Goal: Task Accomplishment & Management: Use online tool/utility

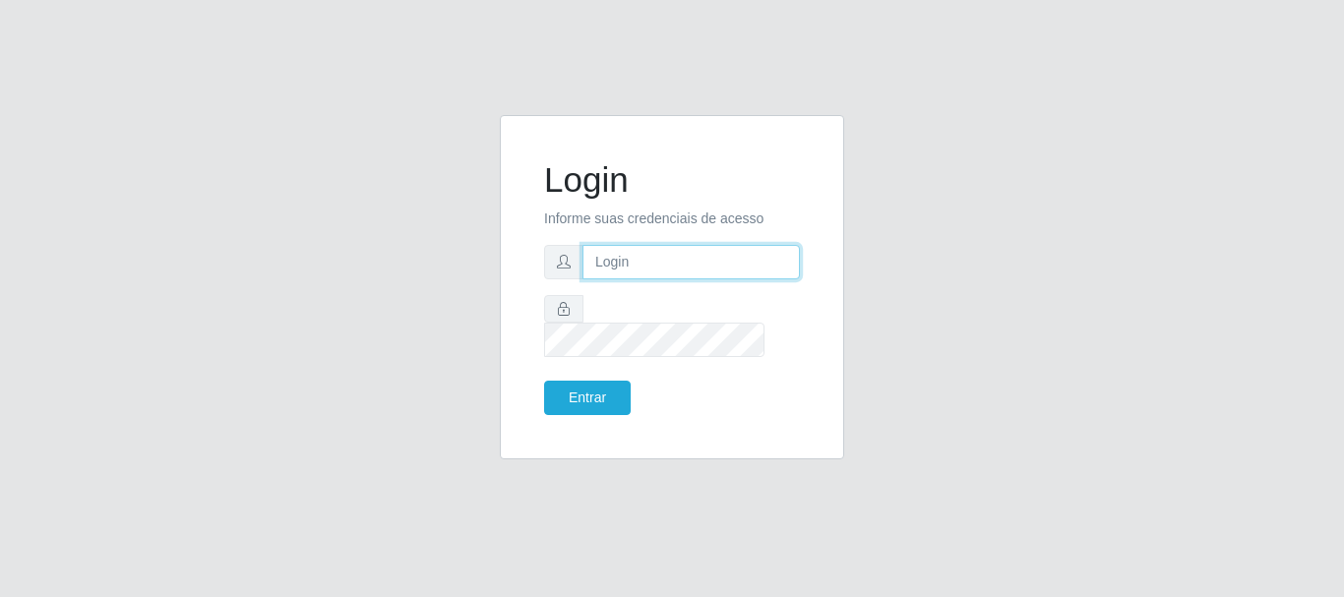
click at [609, 276] on input "text" at bounding box center [691, 262] width 217 height 34
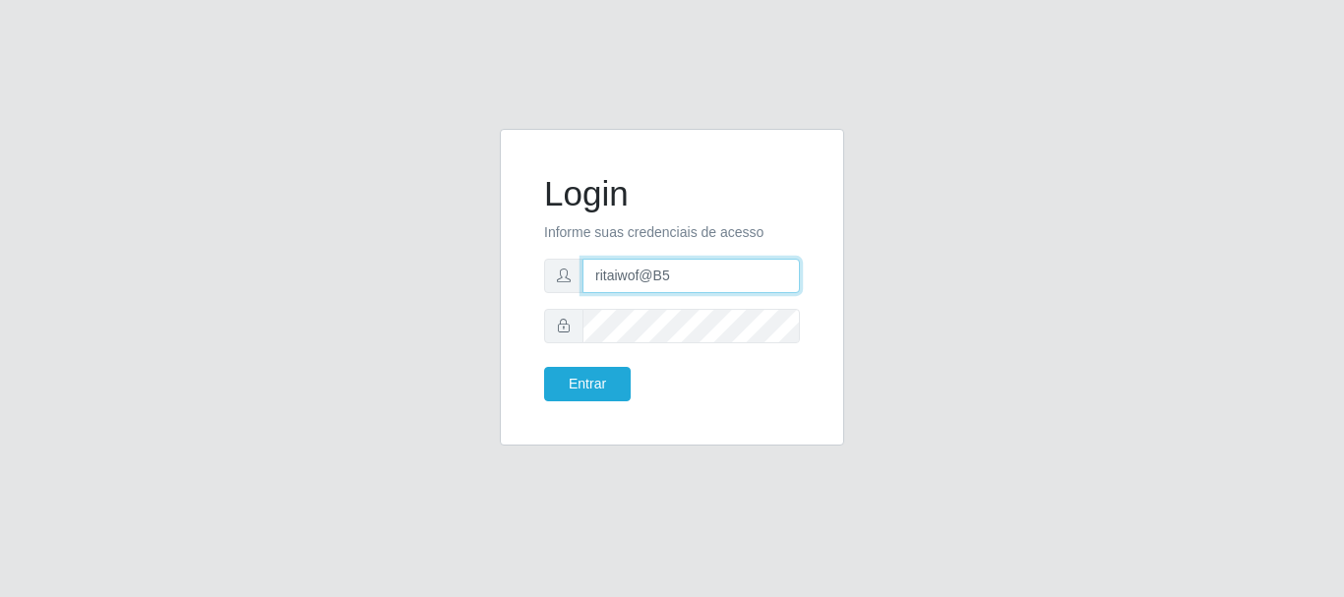
type input "ritaiwof@B5"
click at [544, 367] on button "Entrar" at bounding box center [587, 384] width 87 height 34
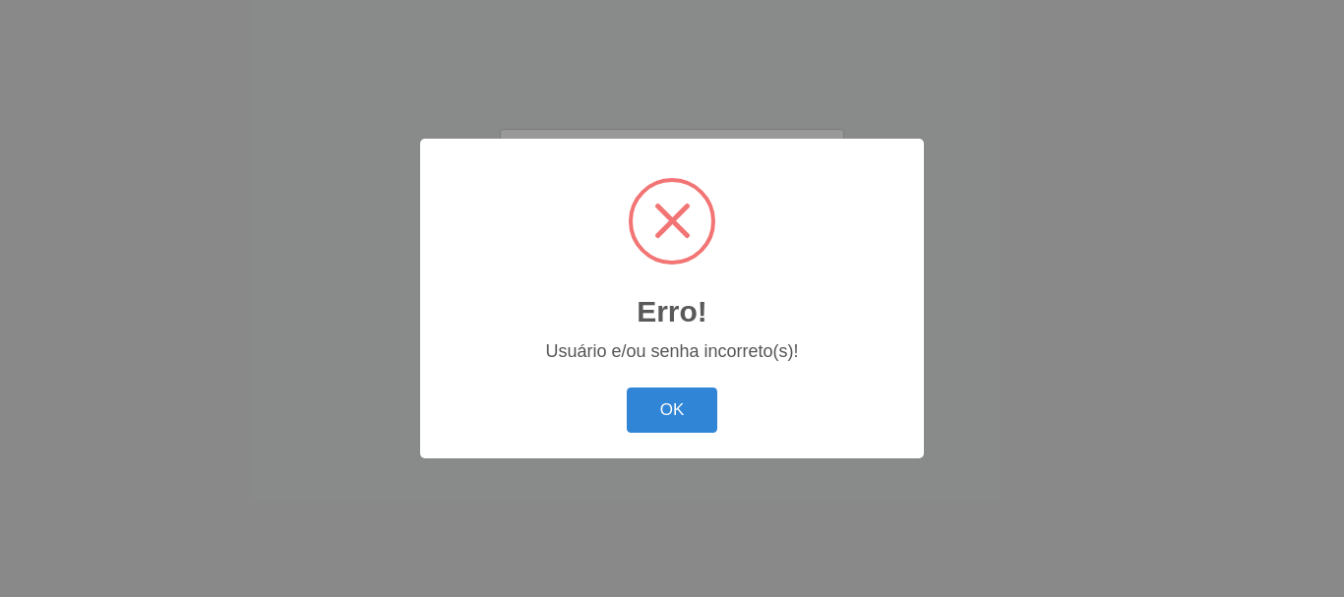
click at [609, 382] on div "OK Cancel" at bounding box center [672, 410] width 464 height 56
click at [679, 394] on button "OK" at bounding box center [673, 411] width 92 height 46
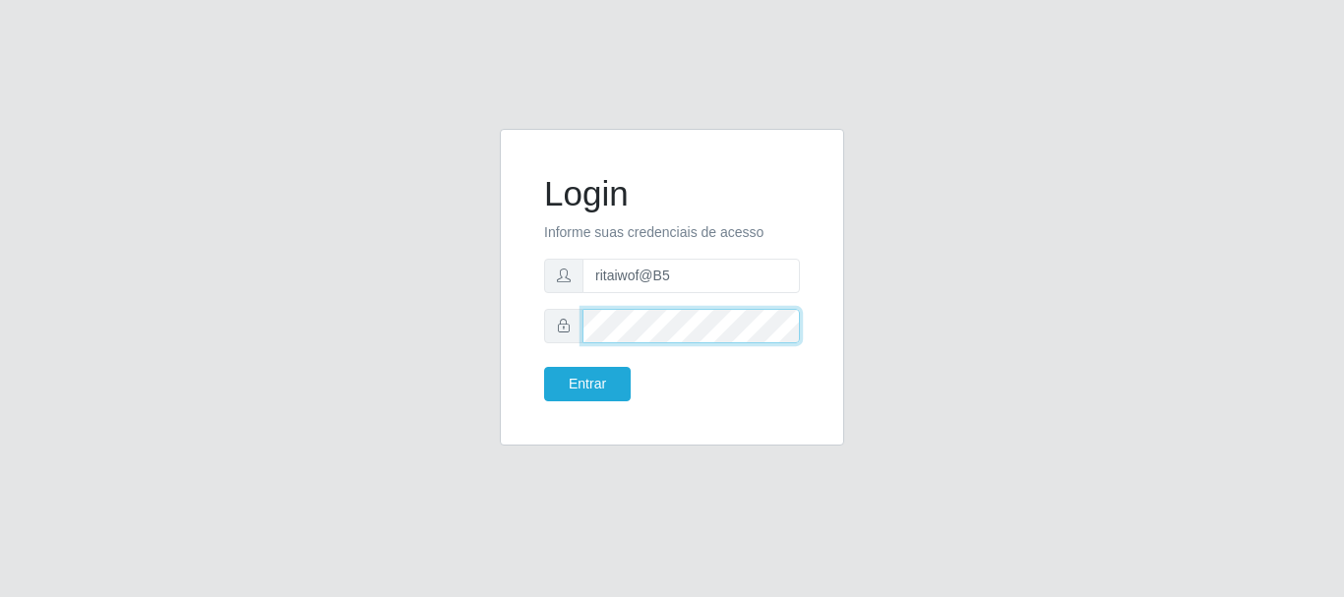
click at [544, 367] on button "Entrar" at bounding box center [587, 384] width 87 height 34
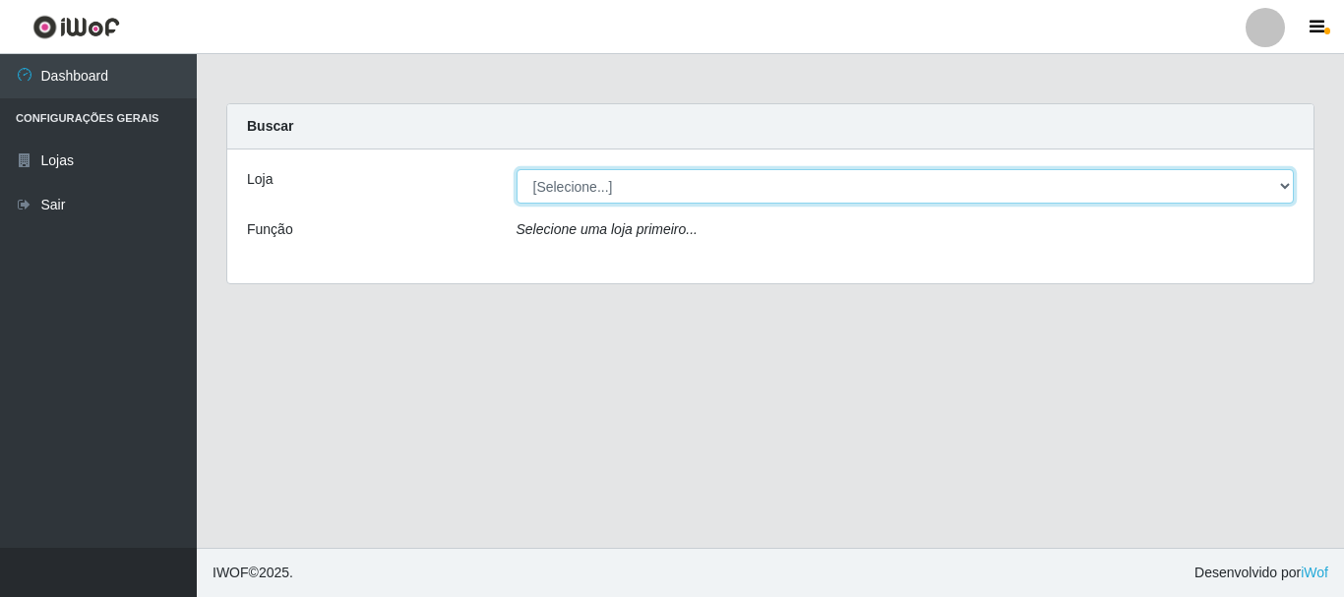
click at [599, 189] on select "[Selecione...] Bemais Supermercados - B5 Anatólia" at bounding box center [906, 186] width 778 height 34
select select "405"
click at [517, 169] on select "[Selecione...] Bemais Supermercados - B5 Anatólia" at bounding box center [906, 186] width 778 height 34
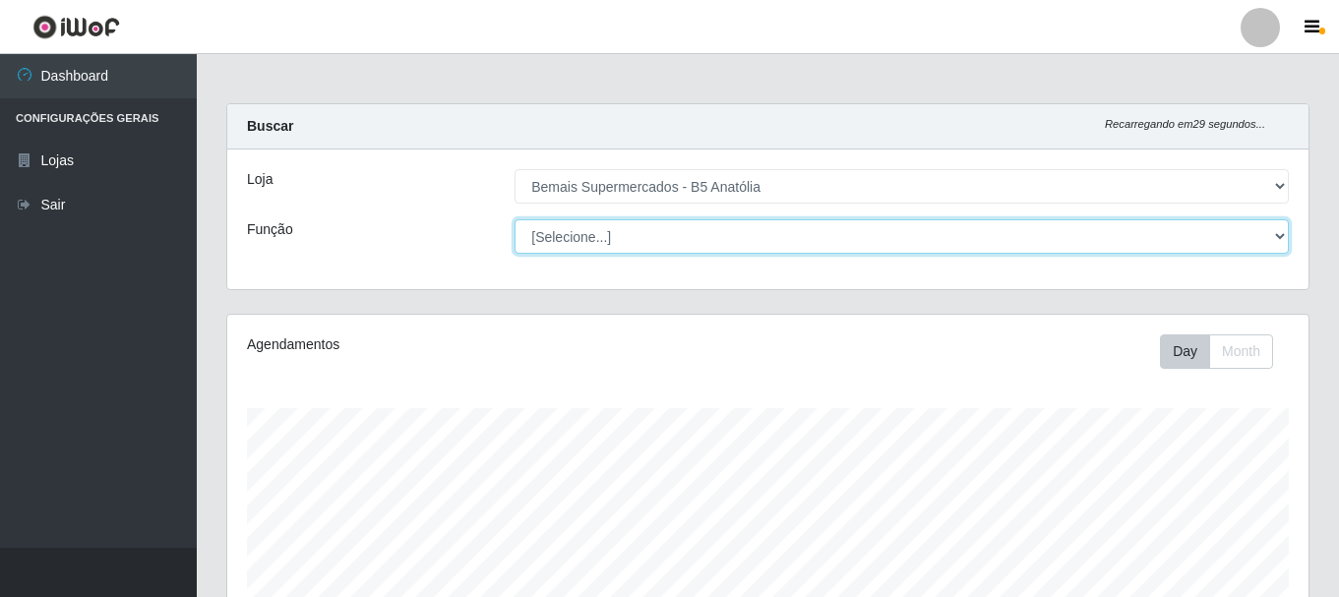
click at [623, 232] on select "[Selecione...] ASG ASG + ASG ++ Auxiliar de Estacionamento Auxiliar de Estacion…" at bounding box center [902, 236] width 774 height 34
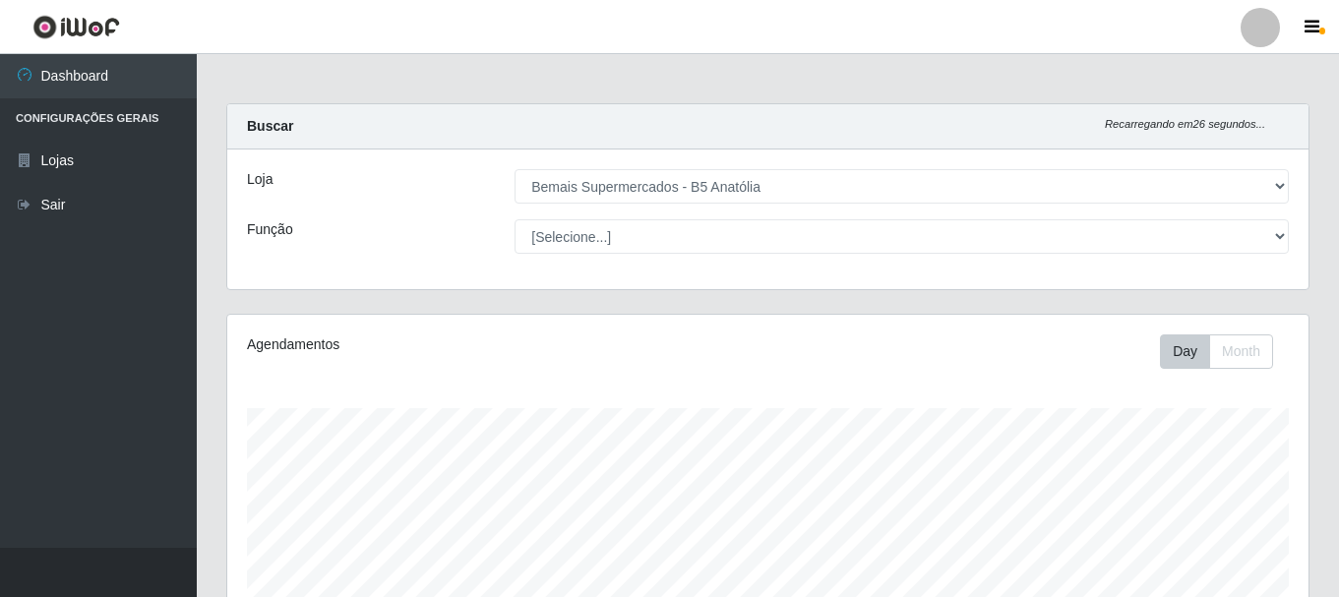
click at [358, 289] on div "Buscar Recarregando em 26 segundos... [PERSON_NAME] [Selecione...] Bemais Super…" at bounding box center [767, 196] width 1083 height 187
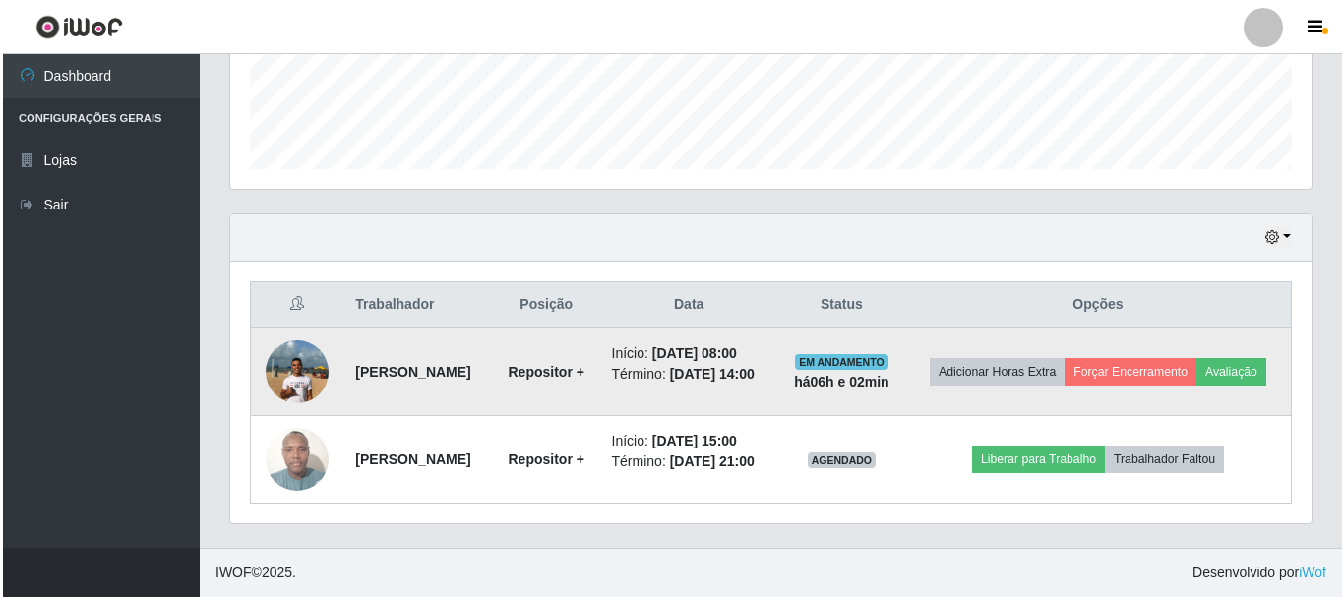
scroll to position [564, 0]
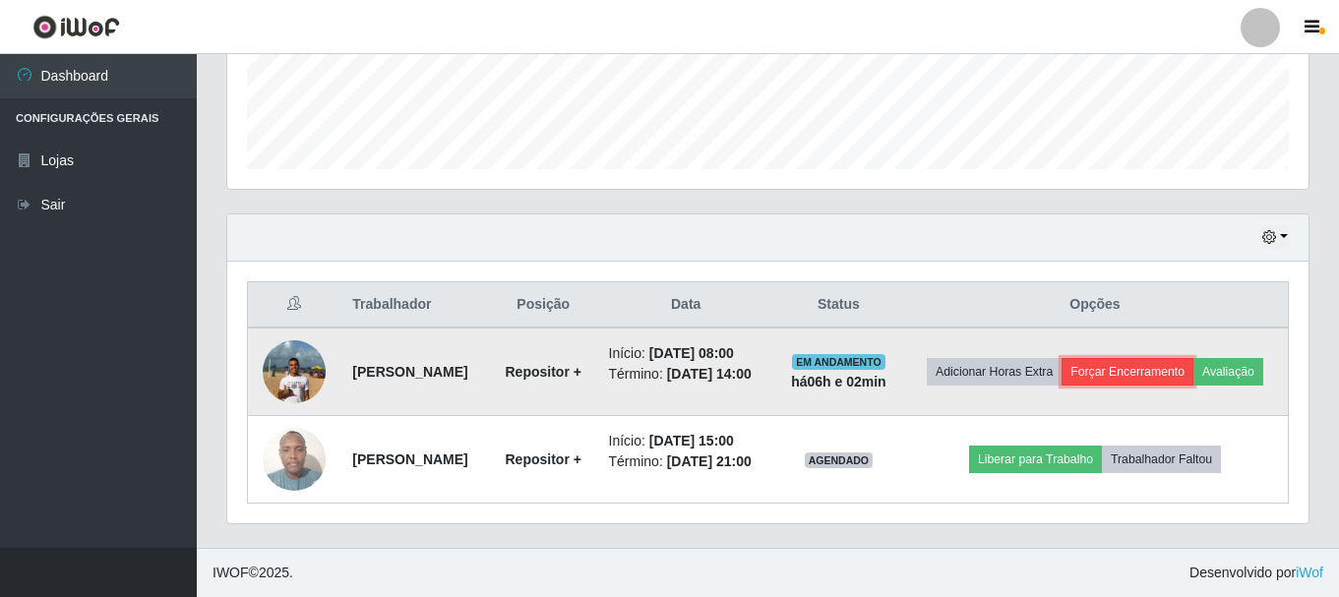
click at [1173, 358] on button "Forçar Encerramento" at bounding box center [1128, 372] width 132 height 28
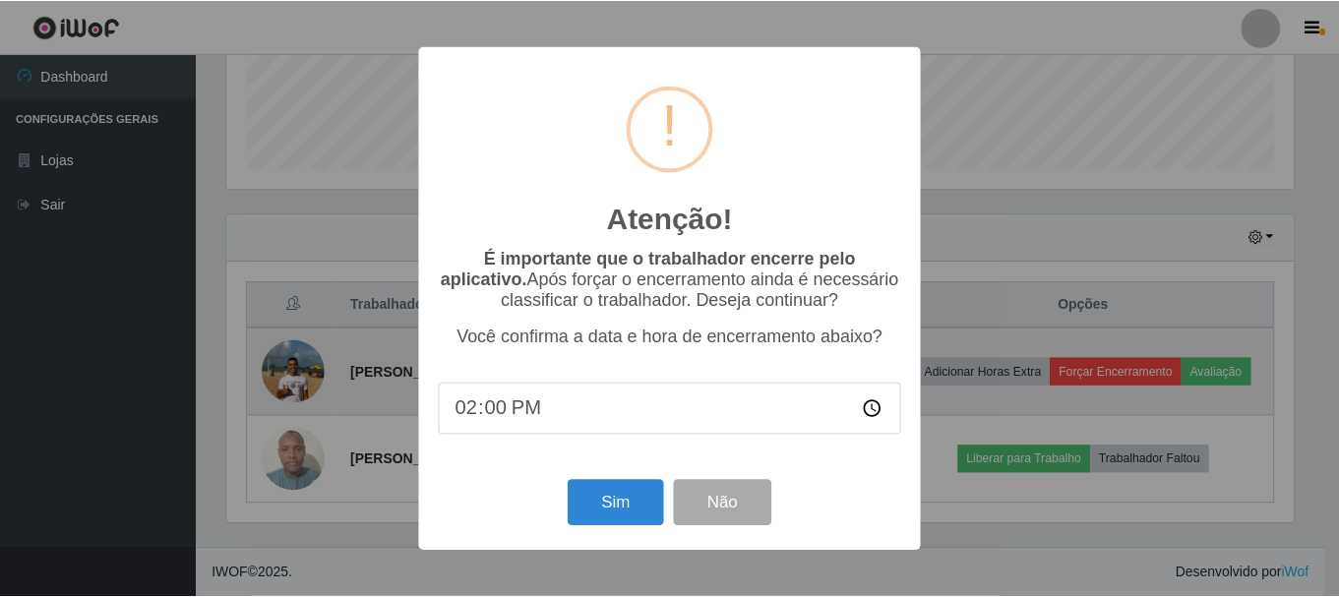
scroll to position [408, 1072]
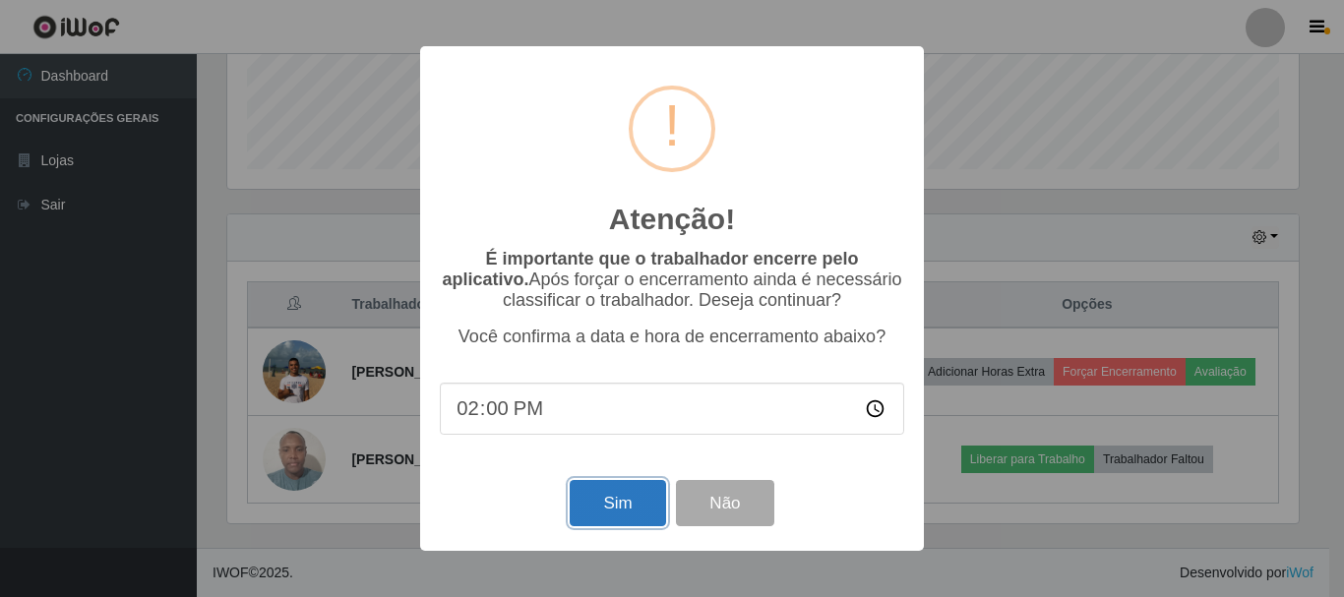
click at [598, 520] on button "Sim" at bounding box center [617, 503] width 95 height 46
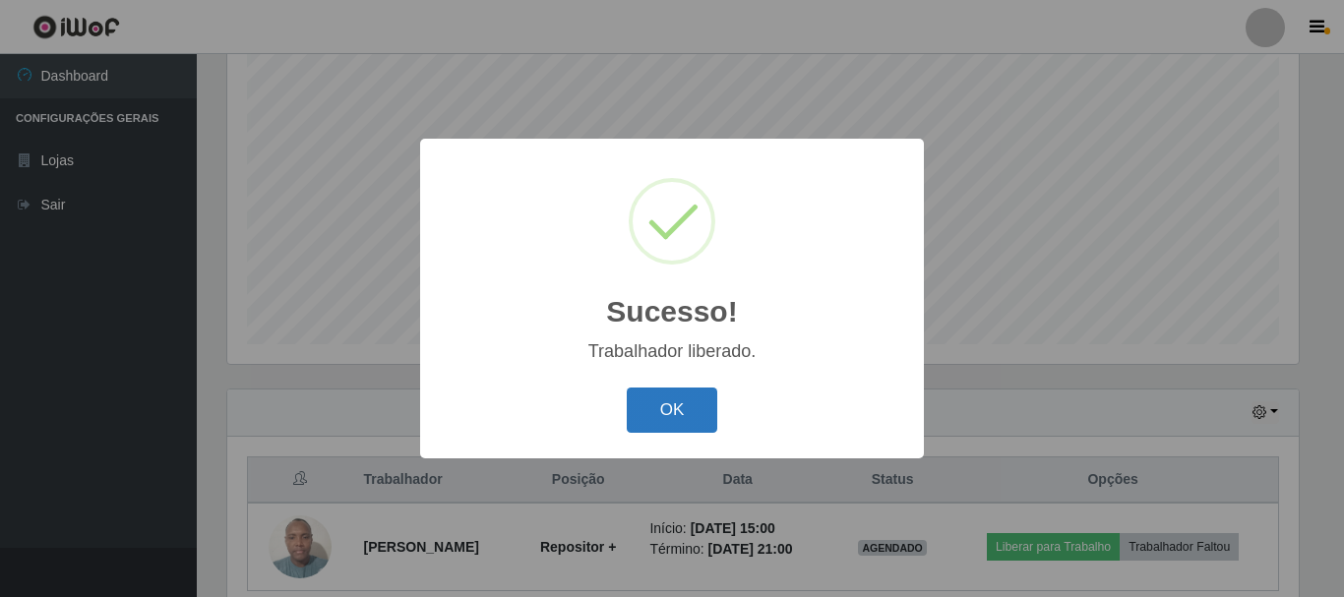
click at [657, 403] on button "OK" at bounding box center [673, 411] width 92 height 46
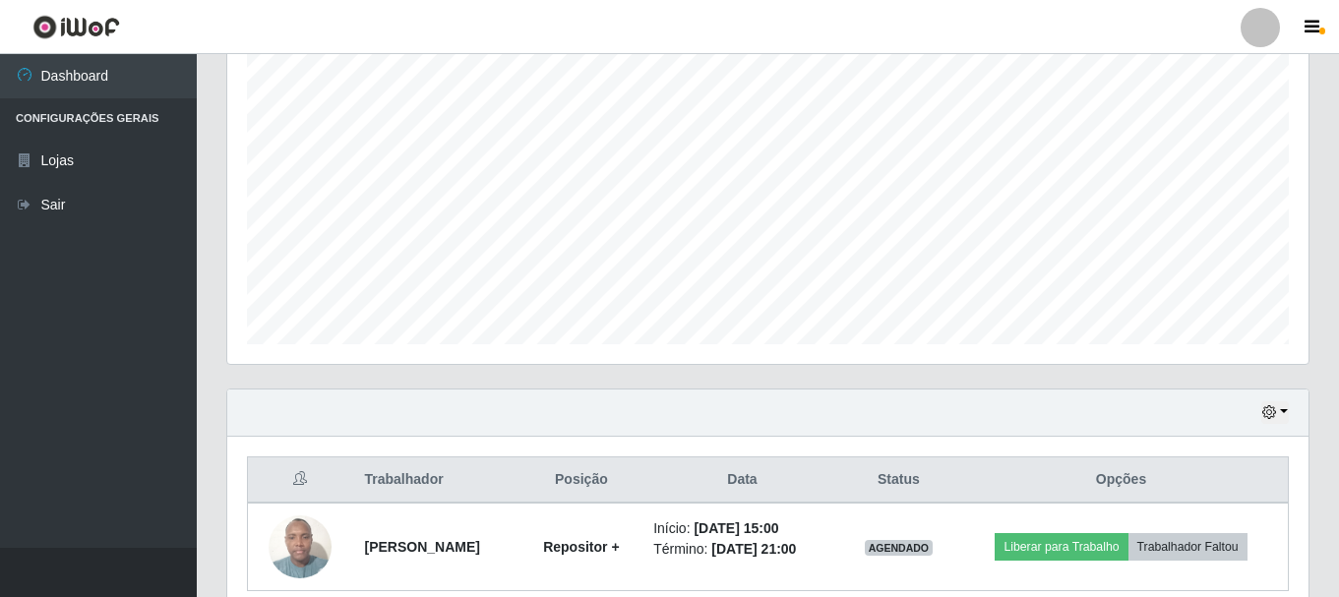
scroll to position [447, 0]
